Goal: Task Accomplishment & Management: Manage account settings

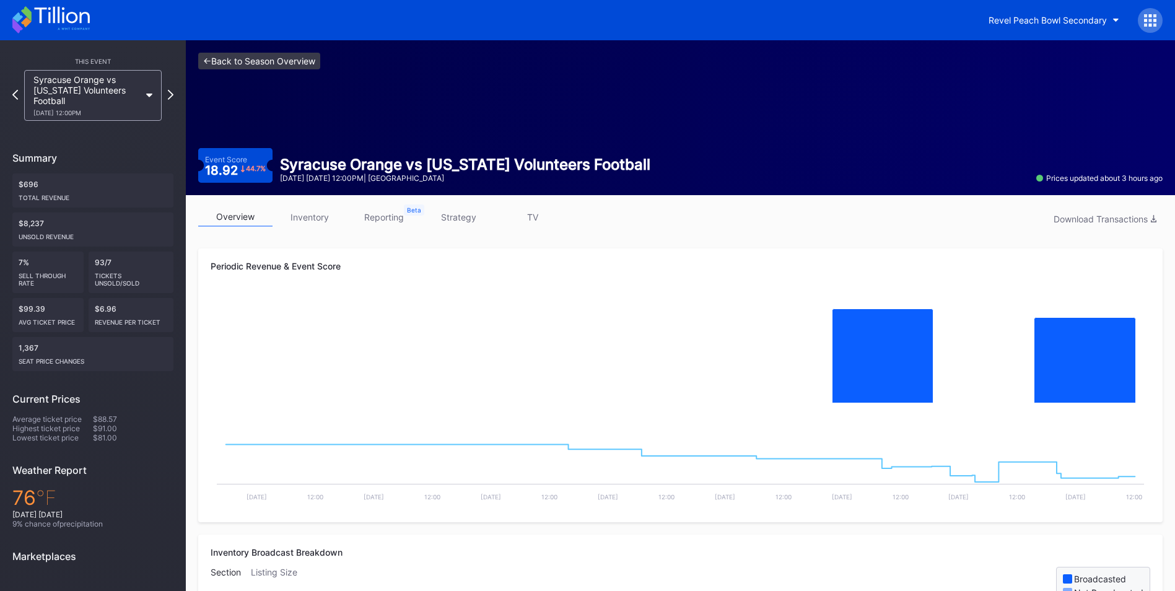
click at [253, 60] on link "<- Back to Season Overview" at bounding box center [259, 61] width 122 height 17
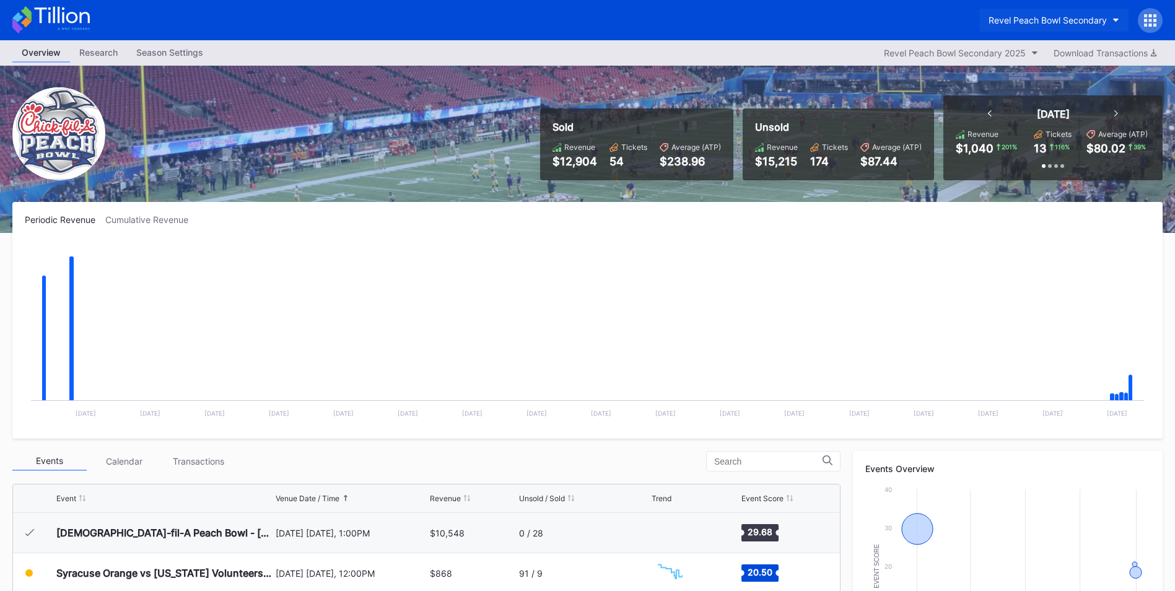
click at [1110, 17] on button "Revel Peach Bowl Secondary" at bounding box center [1053, 20] width 149 height 23
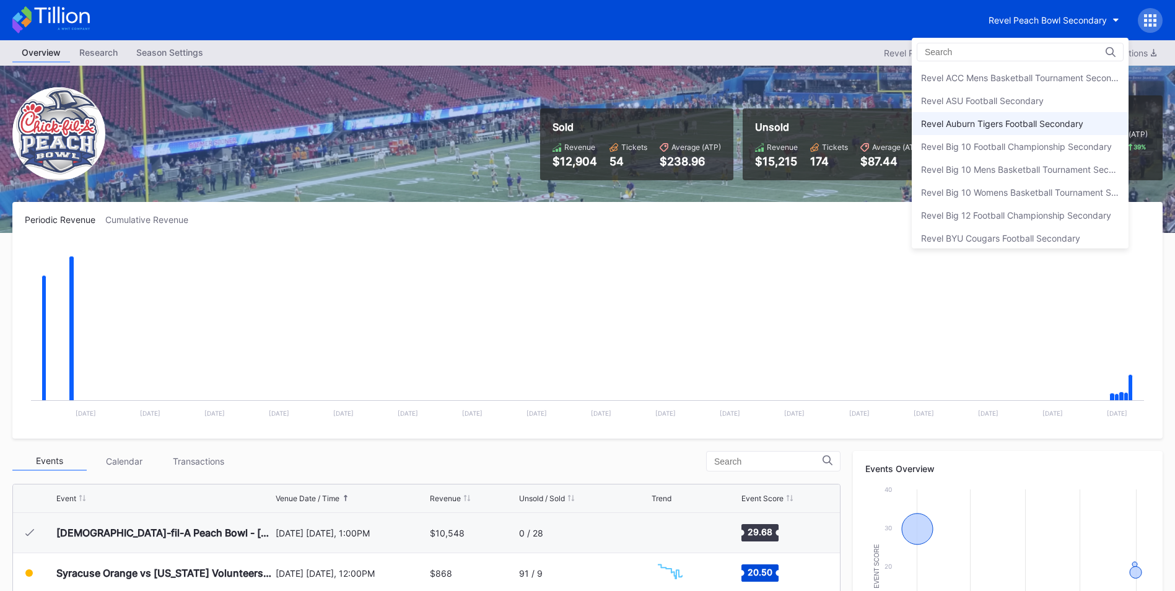
click at [1036, 118] on div "Revel Auburn Tigers Football Secondary" at bounding box center [1002, 123] width 162 height 11
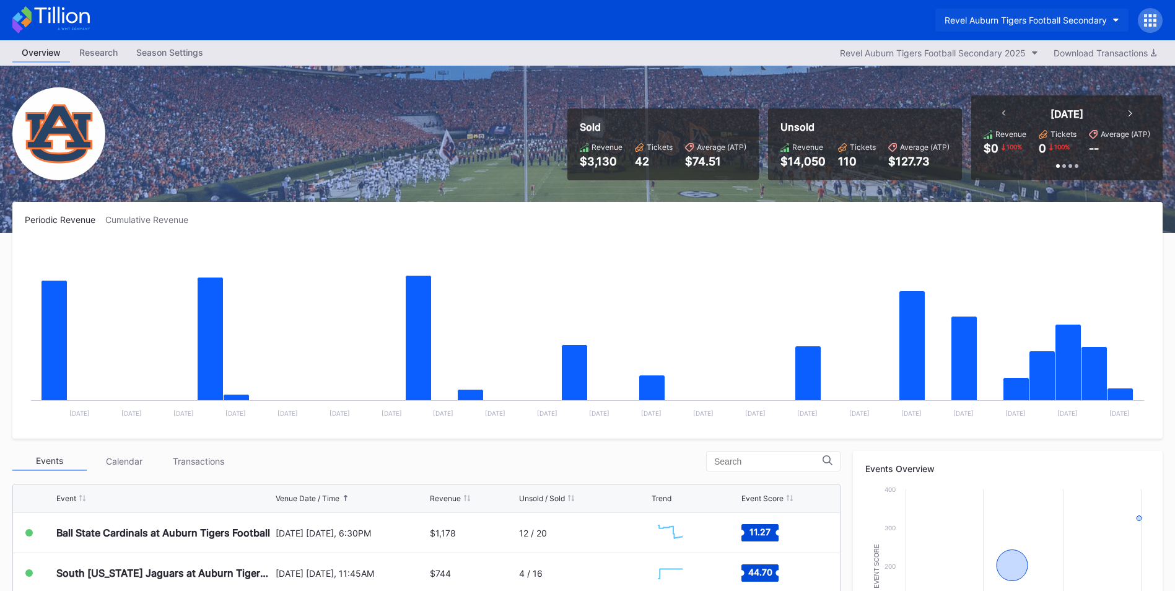
click at [1110, 21] on button "Revel Auburn Tigers Football Secondary" at bounding box center [1031, 20] width 193 height 23
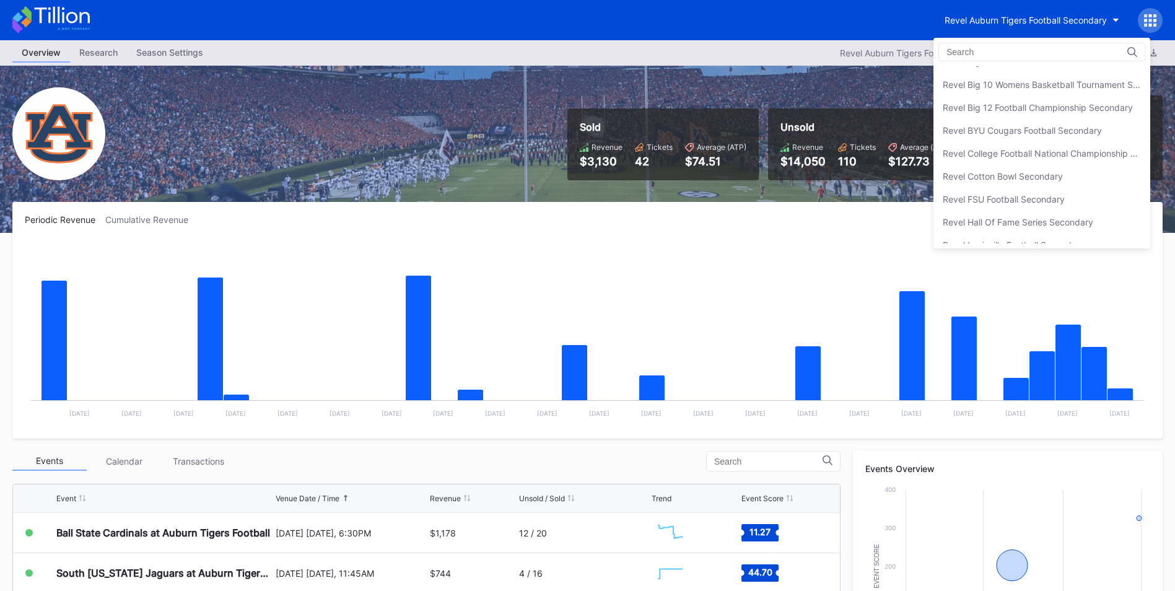
scroll to position [110, 0]
click at [1054, 199] on div "Revel FSU Football Secondary" at bounding box center [1004, 196] width 122 height 11
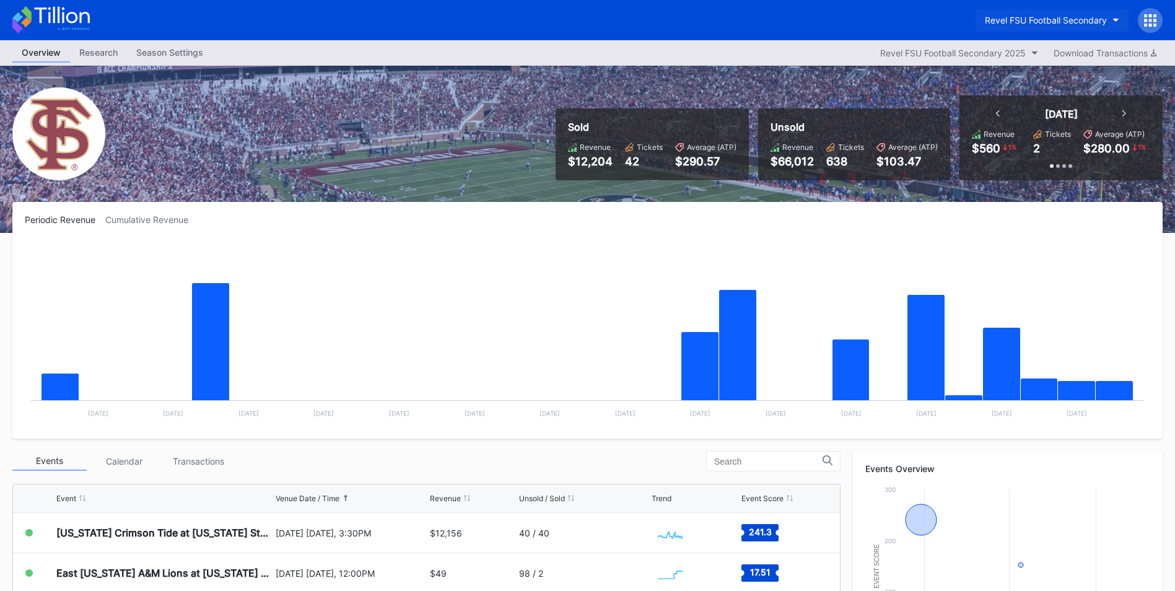
click at [1112, 17] on button "Revel FSU Football Secondary" at bounding box center [1051, 20] width 153 height 23
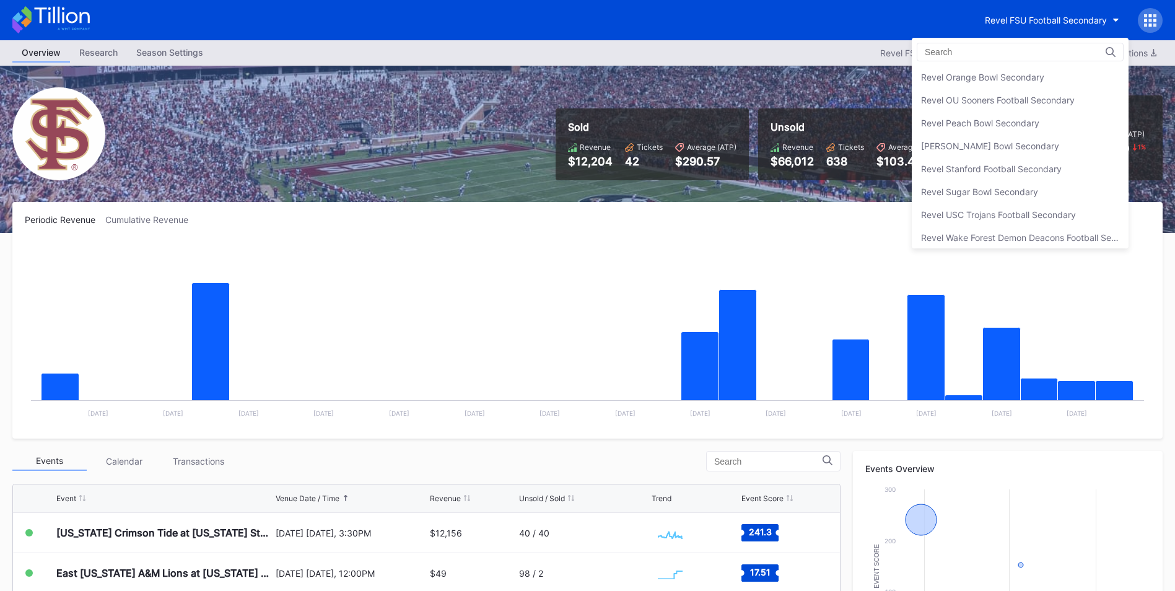
scroll to position [358, 0]
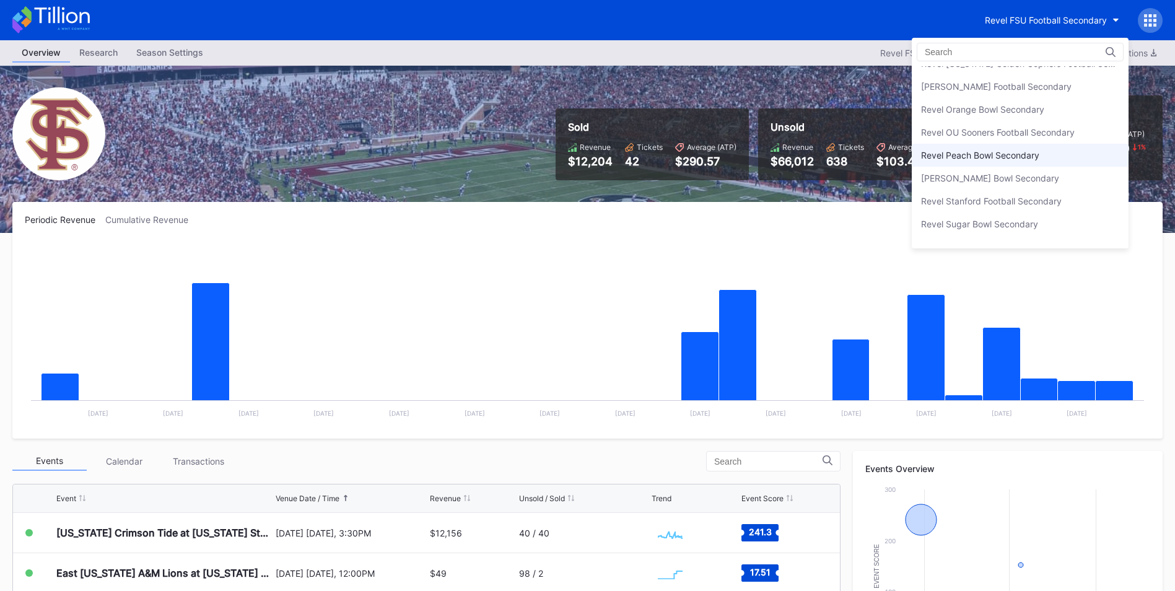
click at [988, 159] on div "Revel Peach Bowl Secondary" at bounding box center [980, 155] width 118 height 11
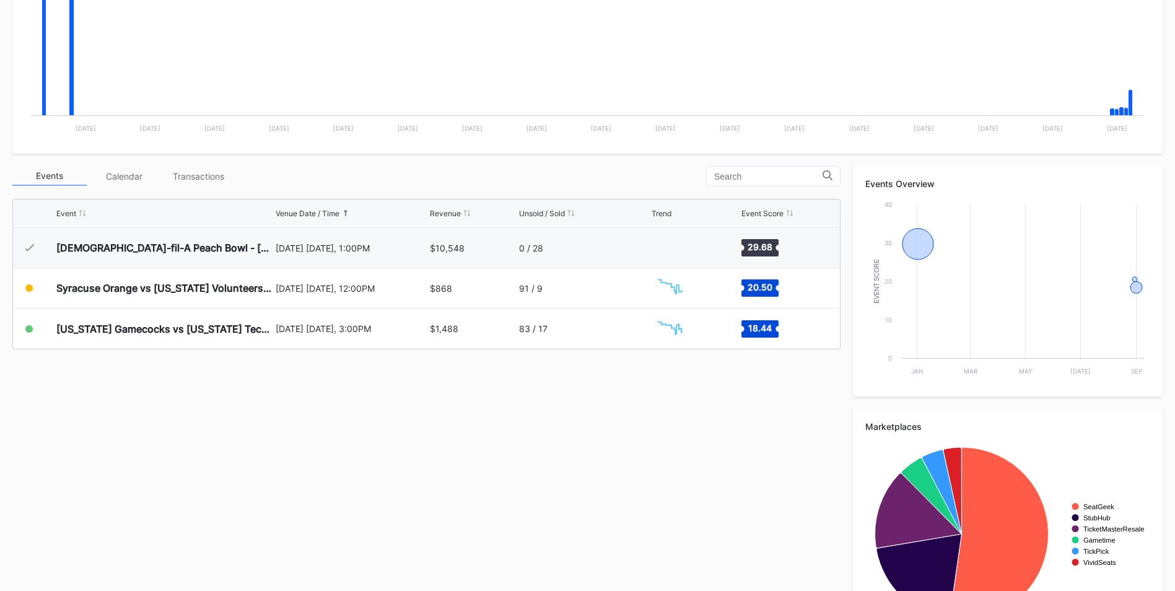
scroll to position [286, 0]
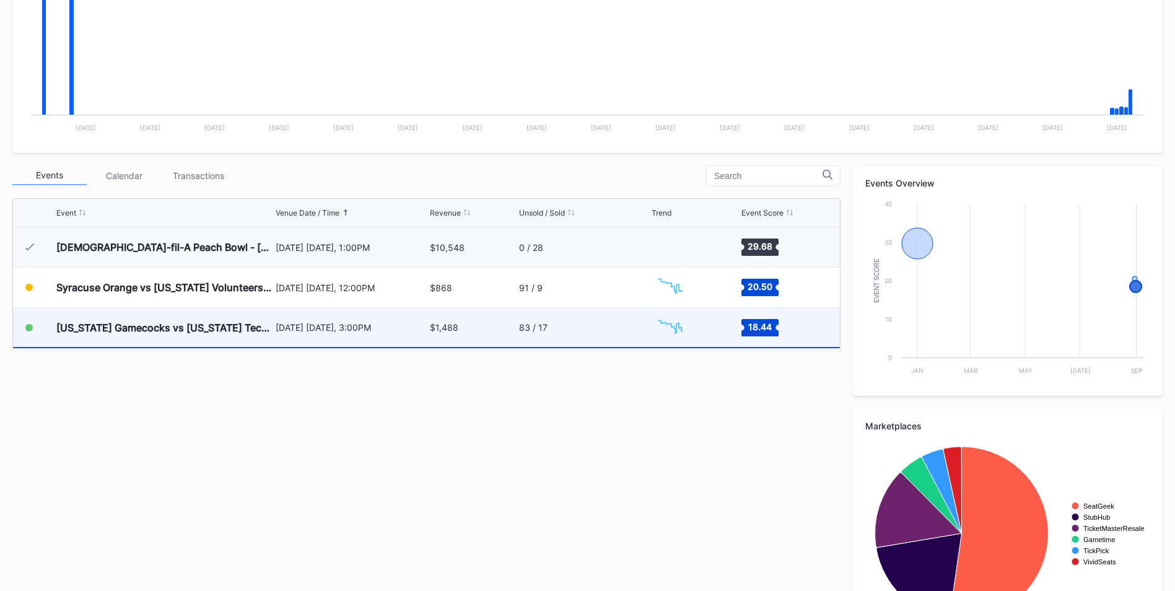
click at [508, 334] on div "$1,488" at bounding box center [473, 327] width 86 height 39
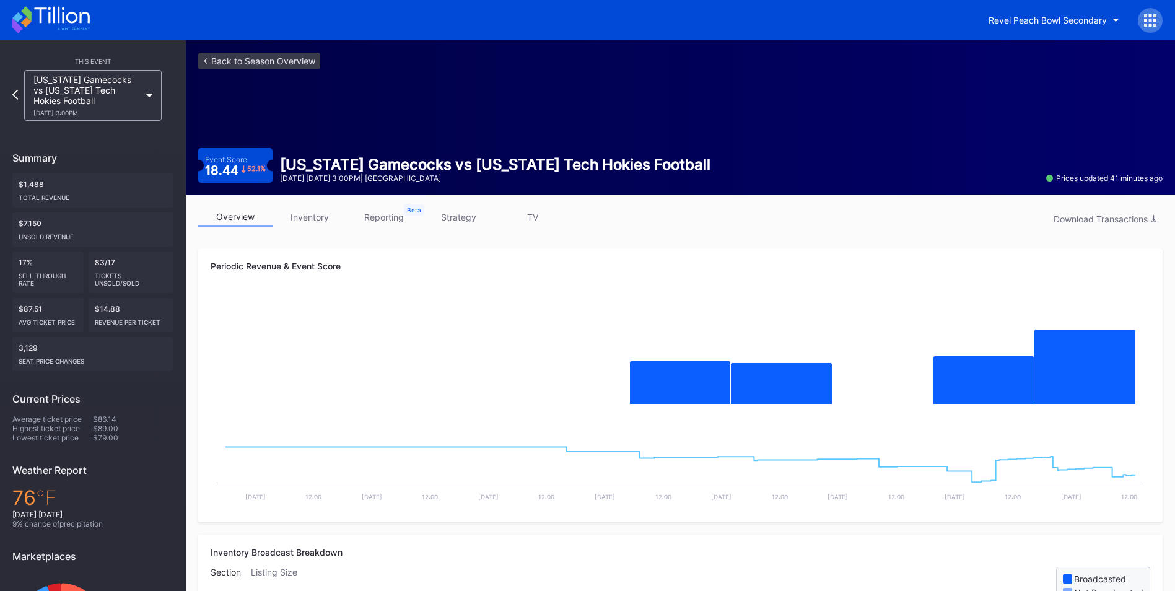
click at [459, 217] on link "strategy" at bounding box center [458, 216] width 74 height 19
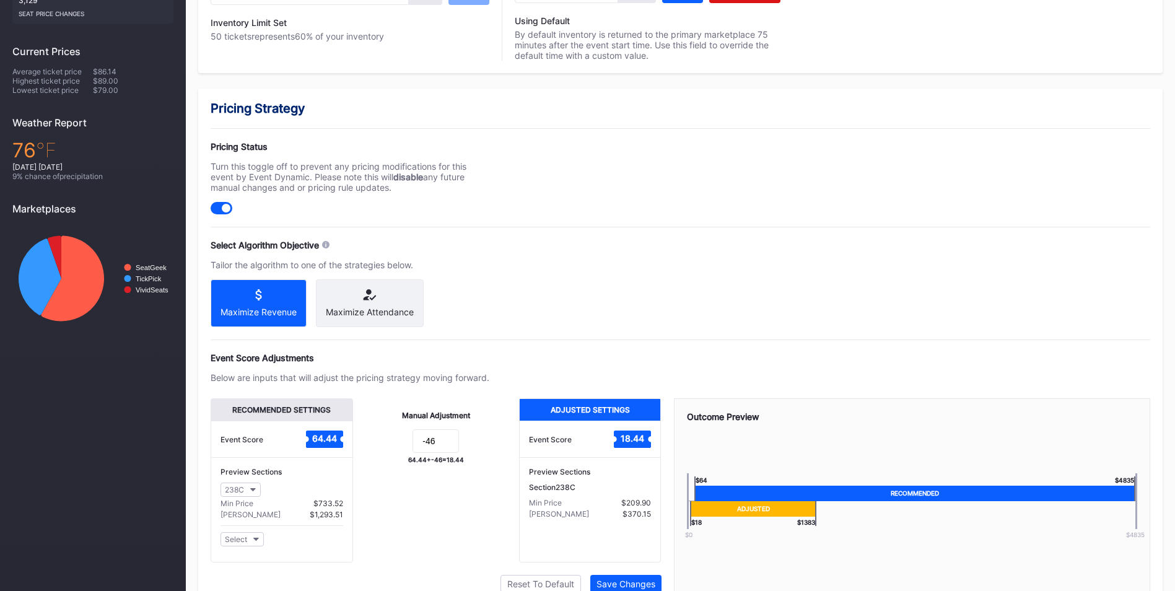
scroll to position [410, 0]
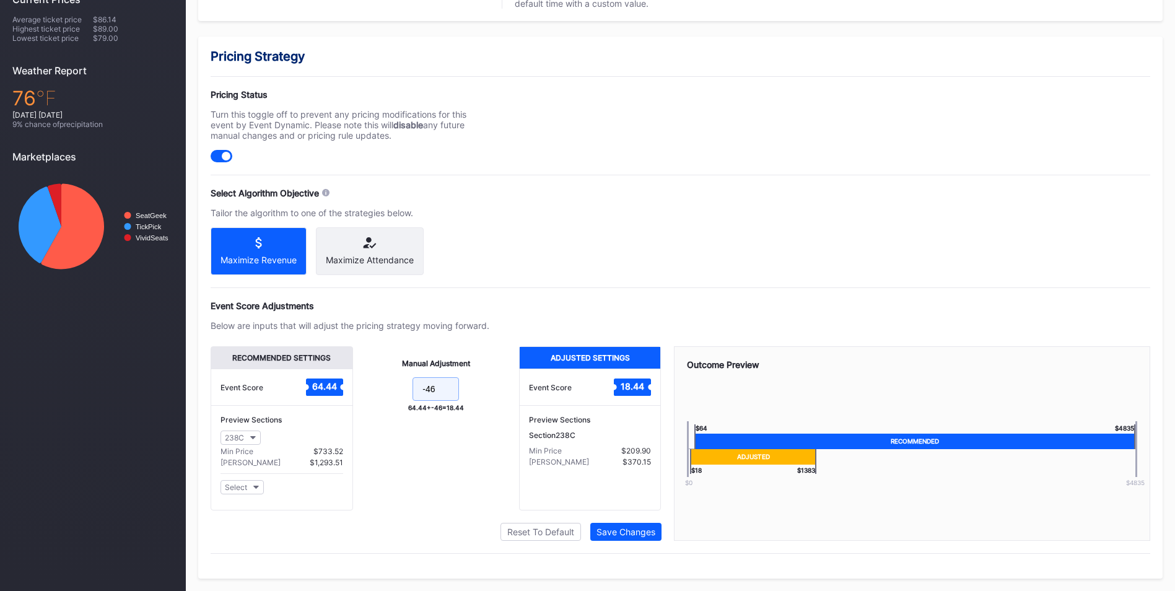
drag, startPoint x: 434, startPoint y: 390, endPoint x: 427, endPoint y: 390, distance: 6.8
click at [427, 390] on input "-46" at bounding box center [435, 389] width 46 height 24
type input "-34"
click at [629, 529] on div "Save Changes" at bounding box center [625, 531] width 59 height 11
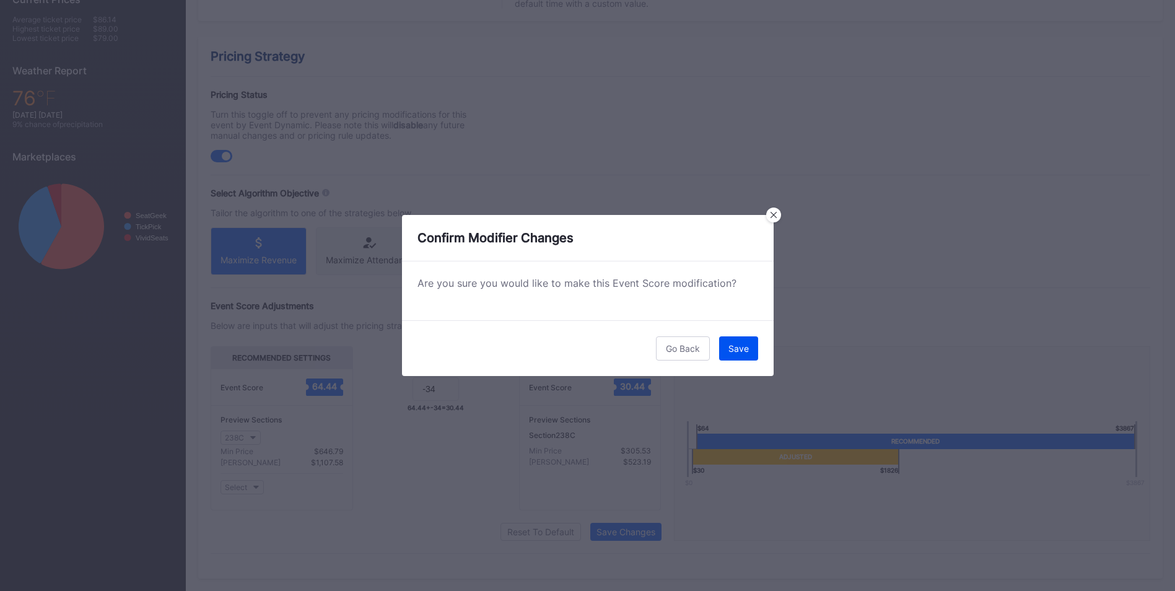
click at [737, 347] on div "Save" at bounding box center [738, 348] width 20 height 11
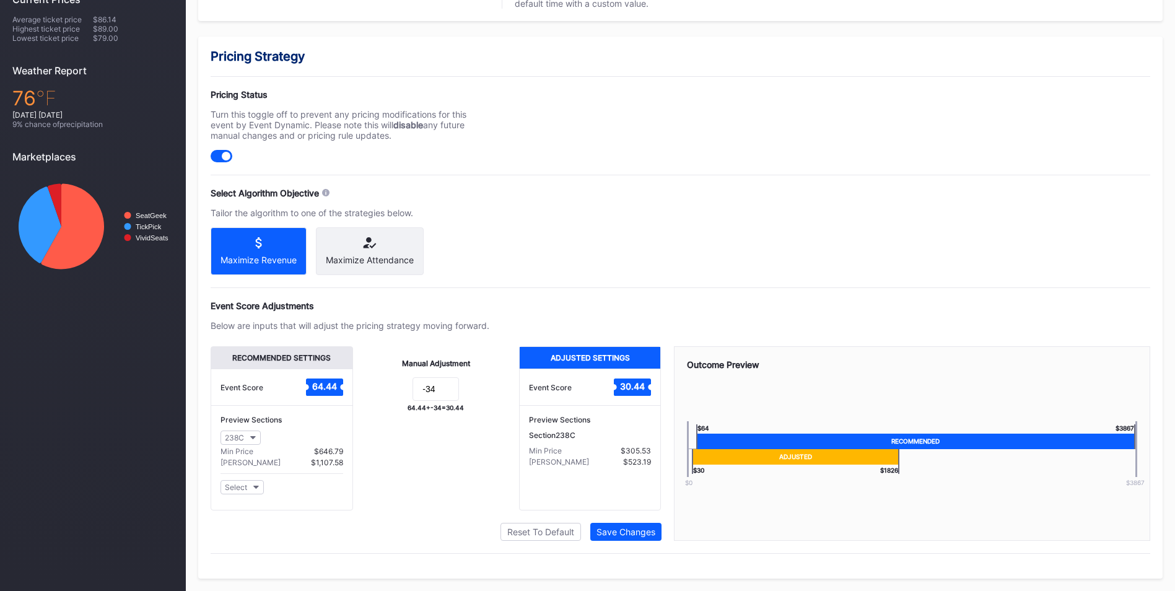
scroll to position [0, 0]
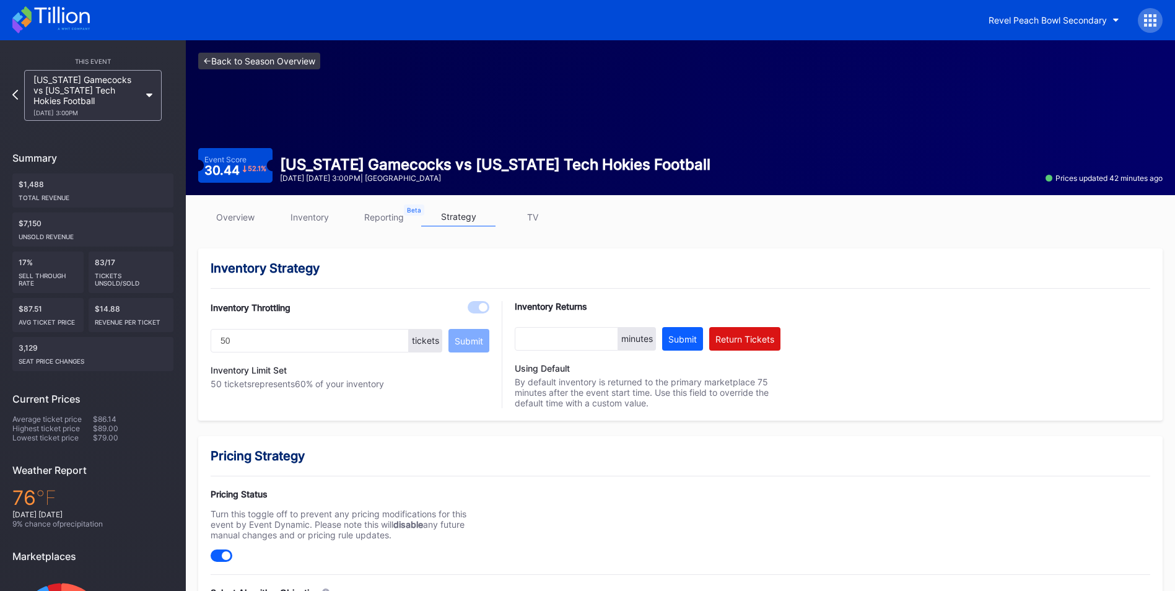
click at [277, 63] on link "<- Back to Season Overview" at bounding box center [259, 61] width 122 height 17
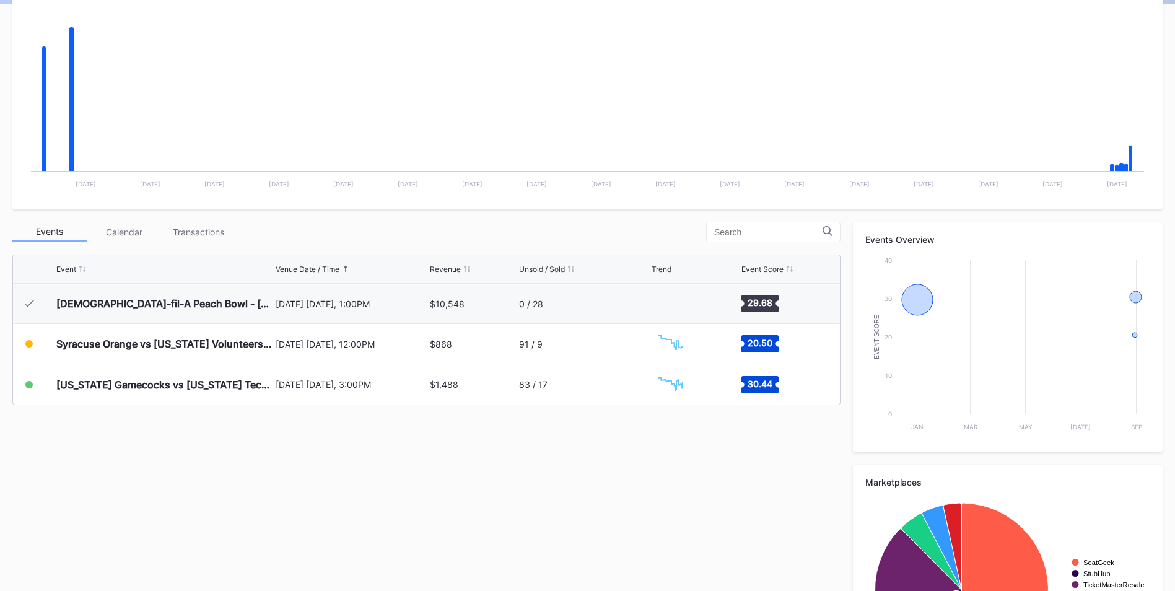
scroll to position [234, 0]
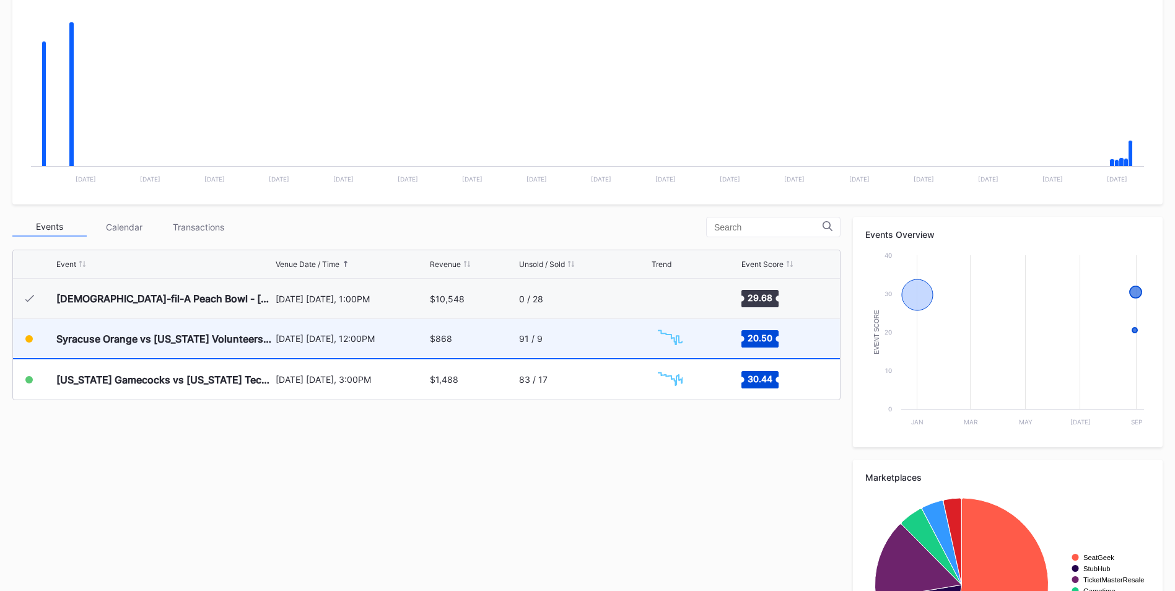
click at [362, 343] on div "[DATE] [DATE], 12:00PM" at bounding box center [351, 338] width 151 height 11
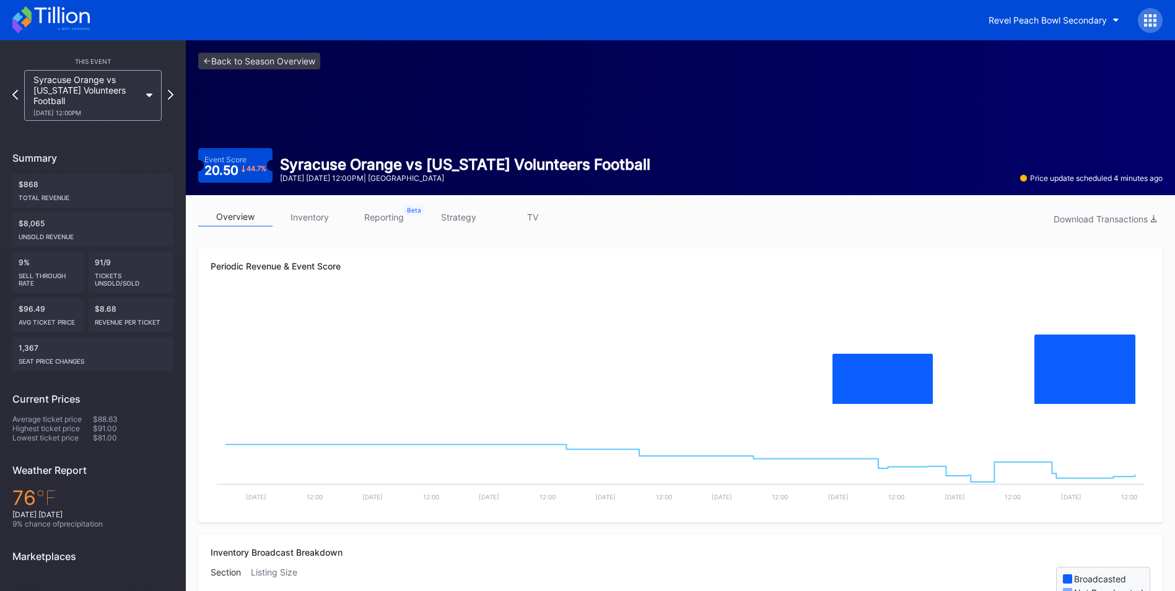
click at [447, 219] on link "strategy" at bounding box center [458, 216] width 74 height 19
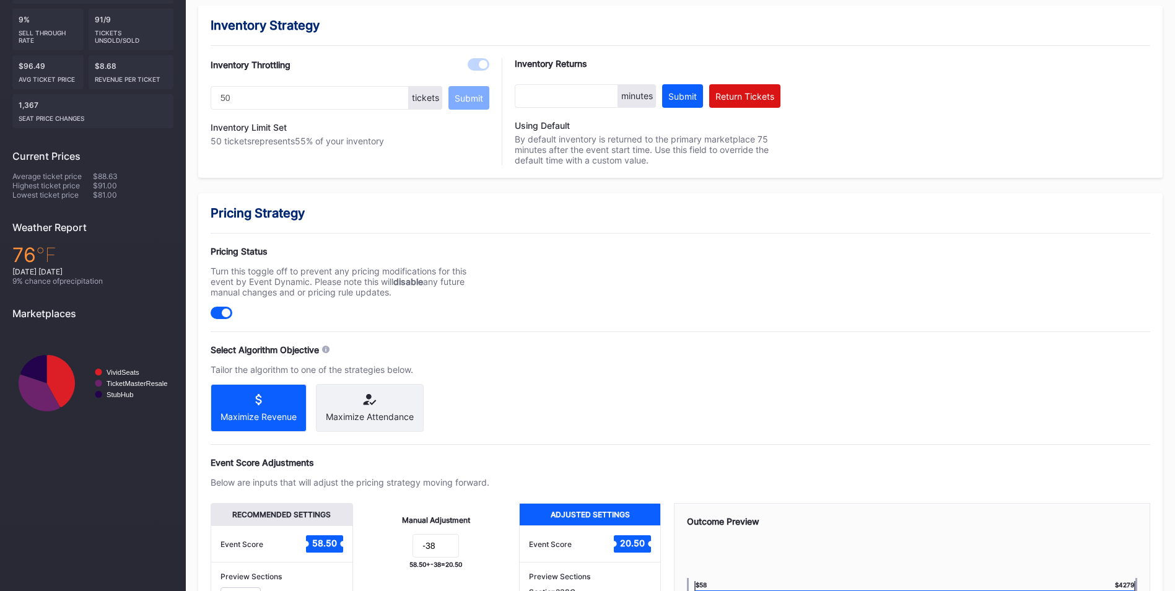
scroll to position [410, 0]
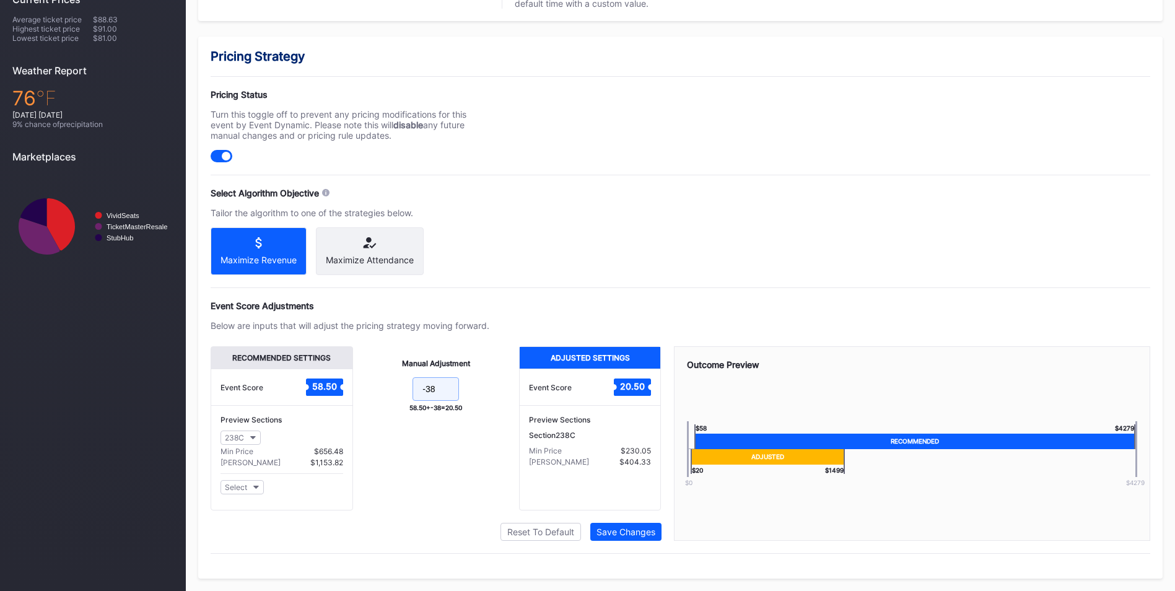
click at [439, 388] on input "-38" at bounding box center [435, 389] width 46 height 24
type input "-29"
click at [612, 530] on div "Save Changes" at bounding box center [625, 531] width 59 height 11
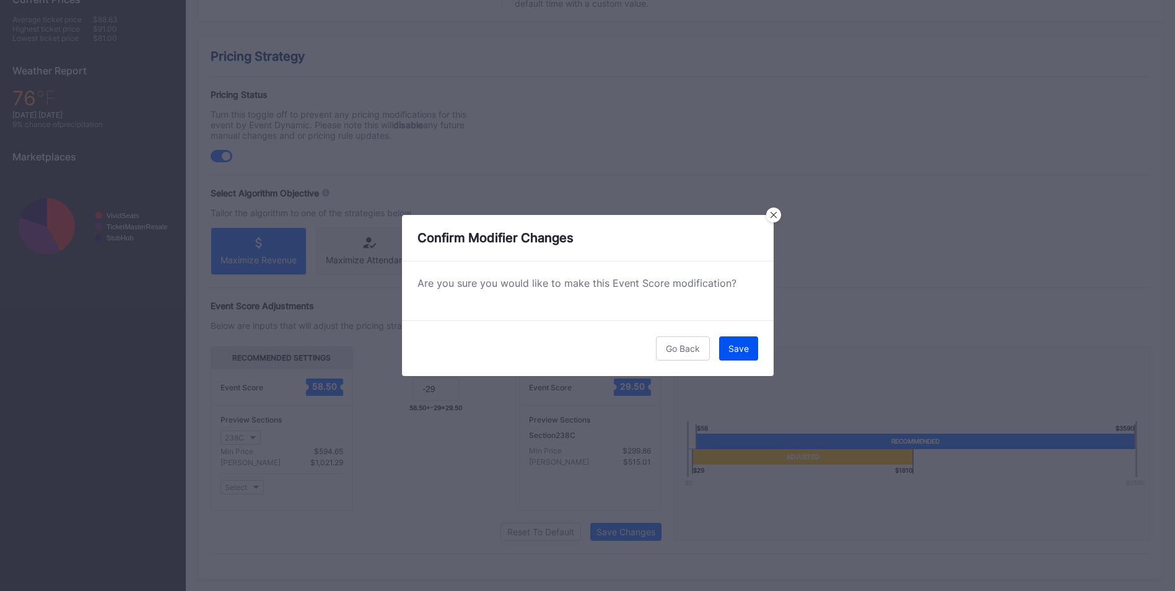
click at [745, 354] on button "Save" at bounding box center [738, 348] width 39 height 24
